Goal: Information Seeking & Learning: Learn about a topic

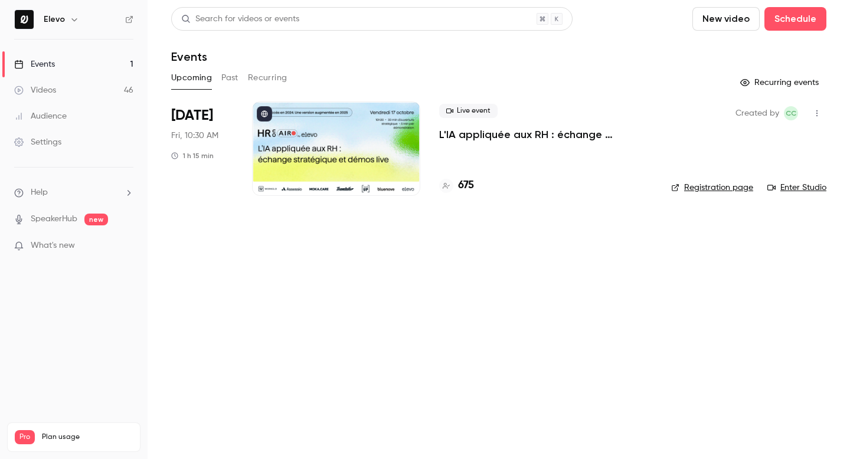
click at [228, 83] on button "Past" at bounding box center [229, 77] width 17 height 19
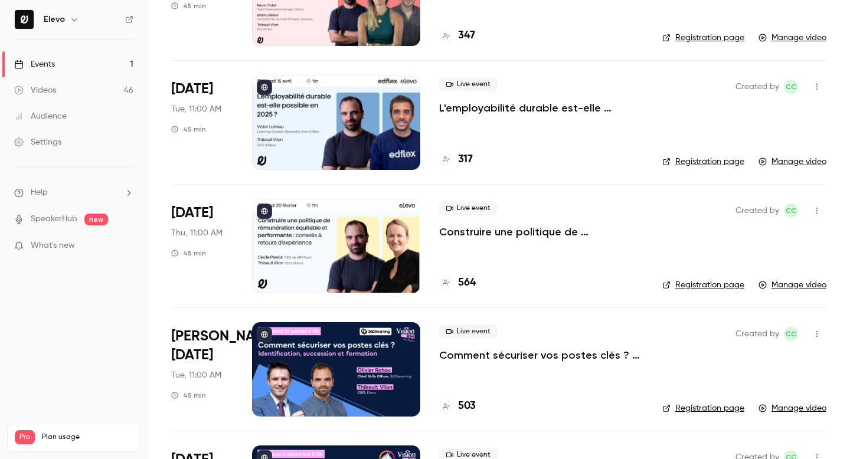
scroll to position [541, 0]
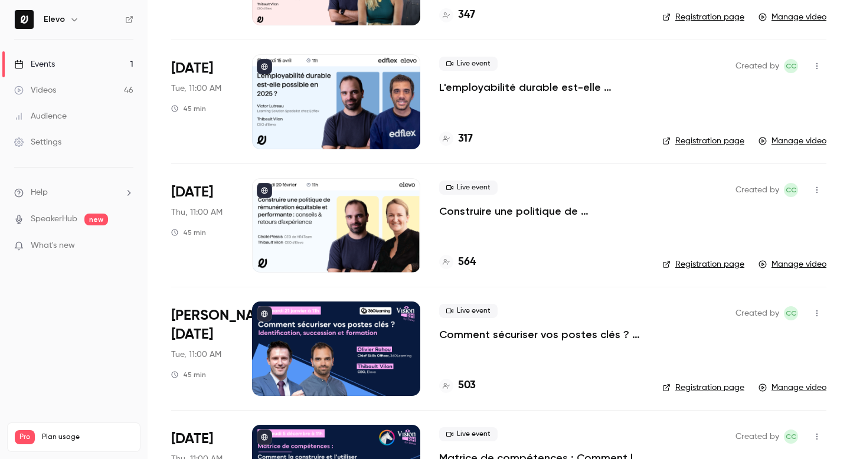
click at [501, 204] on p "Construire une politique de rémunération équitable et performante : conseils & …" at bounding box center [541, 211] width 204 height 14
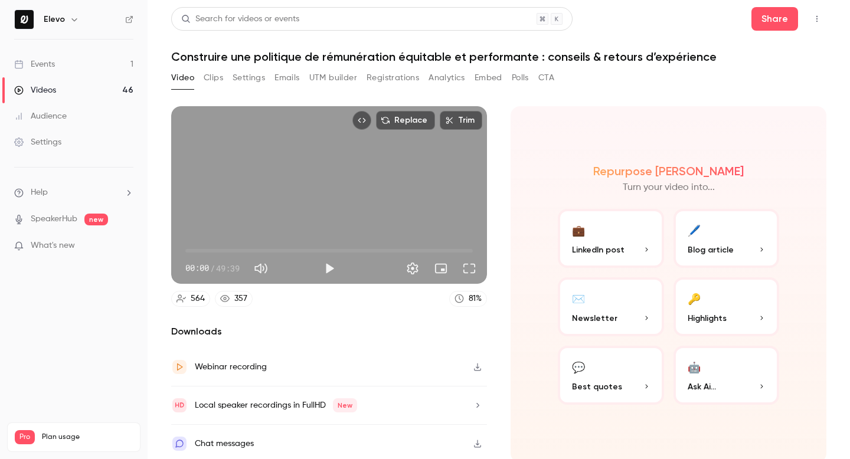
click at [299, 54] on h1 "Construire une politique de rémunération équitable et performante : conseils & …" at bounding box center [498, 57] width 655 height 14
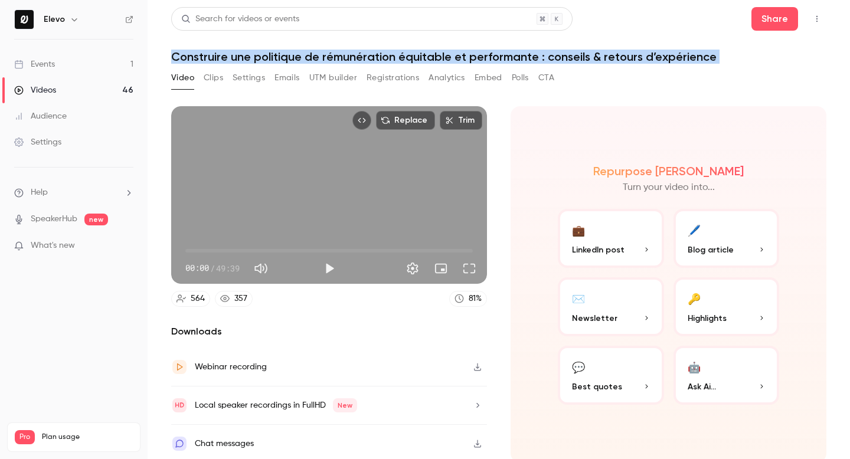
click at [299, 54] on h1 "Construire une politique de rémunération équitable et performante : conseils & …" at bounding box center [498, 57] width 655 height 14
copy div "Construire une politique de rémunération équitable et performante : conseils & …"
